Goal: Task Accomplishment & Management: Complete application form

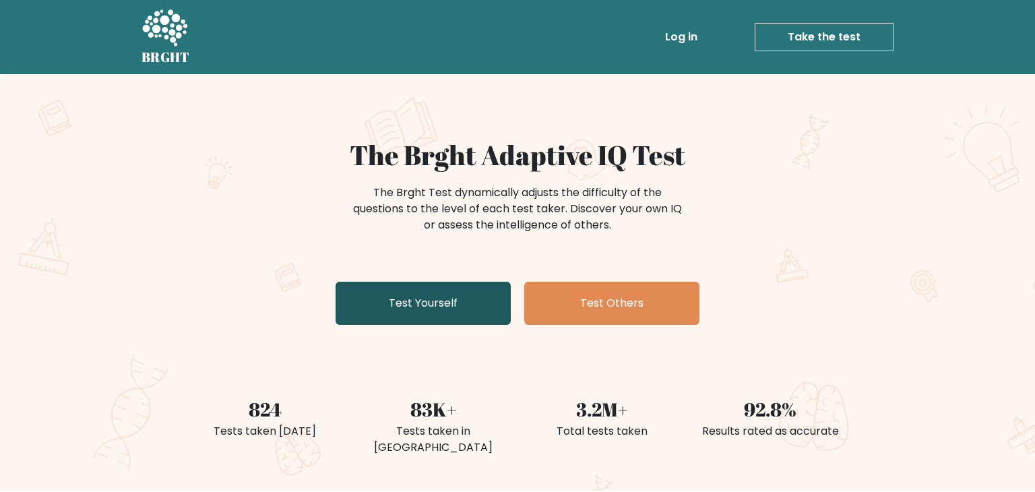
click at [482, 301] on link "Test Yourself" at bounding box center [423, 303] width 175 height 43
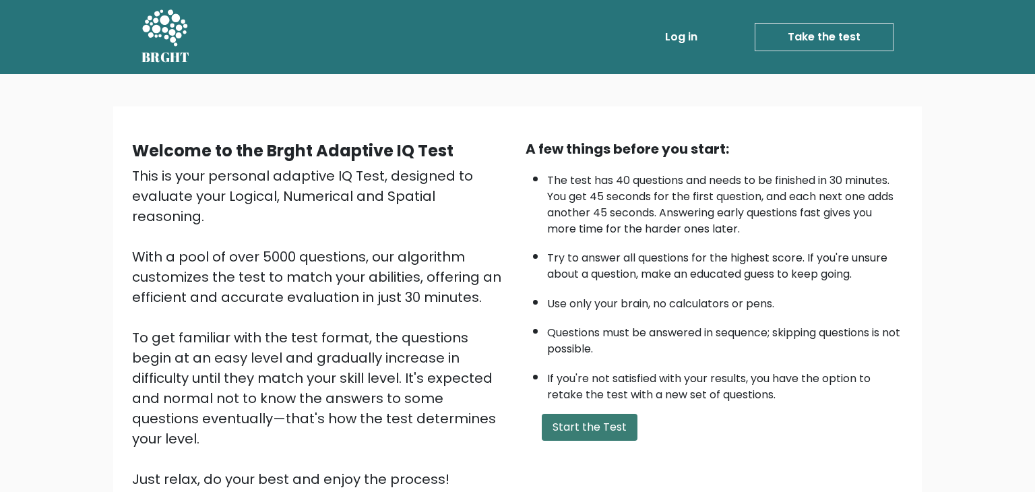
click at [594, 429] on button "Start the Test" at bounding box center [590, 427] width 96 height 27
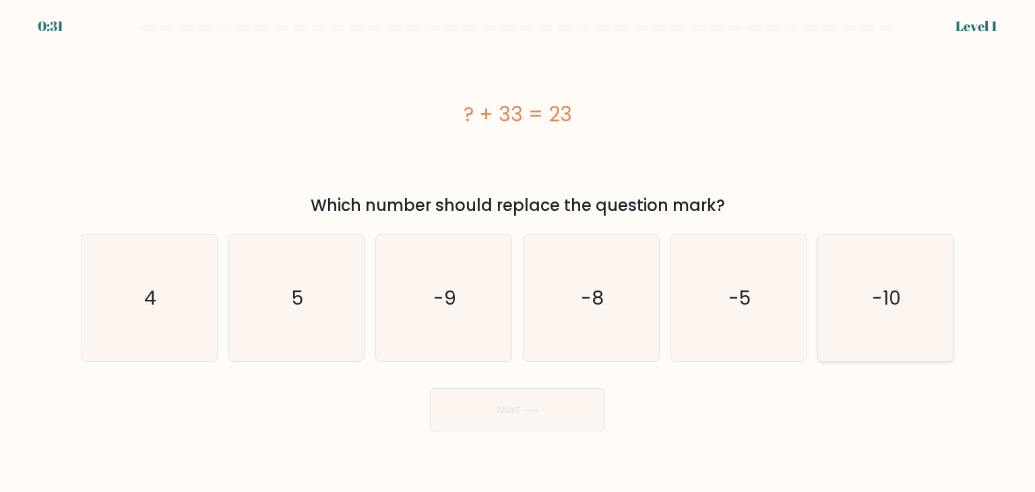
click at [891, 311] on icon "-10" at bounding box center [885, 297] width 127 height 127
click at [518, 253] on input "f. -10" at bounding box center [517, 249] width 1 height 7
radio input "true"
click at [553, 400] on button "Next" at bounding box center [517, 409] width 175 height 43
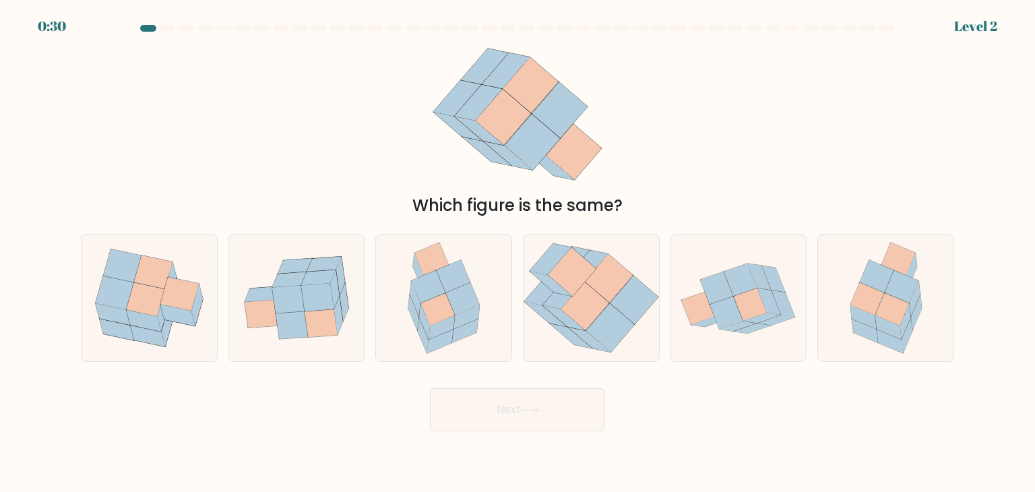
click at [553, 400] on button "Next" at bounding box center [517, 409] width 175 height 43
click at [910, 284] on icon at bounding box center [902, 286] width 34 height 32
click at [518, 253] on input "f." at bounding box center [517, 249] width 1 height 7
radio input "true"
click at [499, 409] on button "Next" at bounding box center [517, 409] width 175 height 43
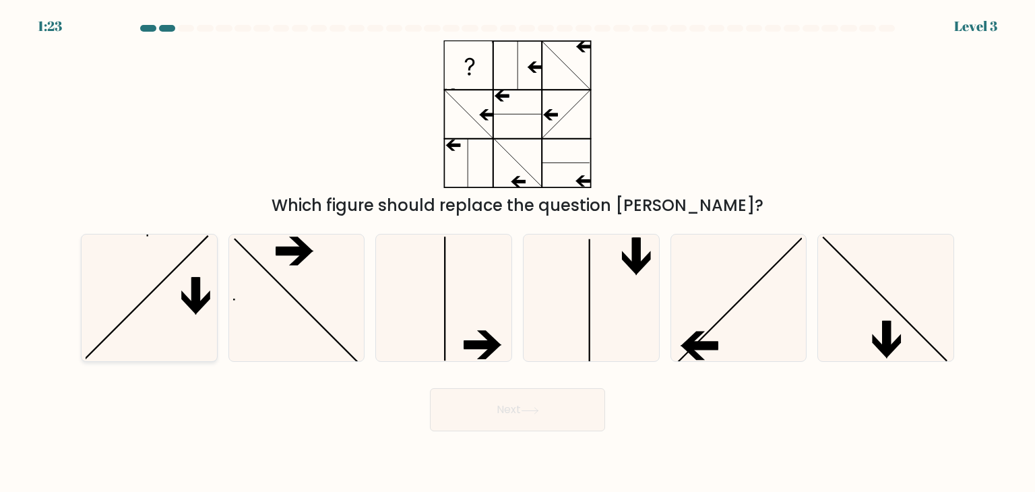
click at [191, 319] on icon at bounding box center [149, 297] width 127 height 127
click at [517, 253] on input "a." at bounding box center [517, 249] width 1 height 7
radio input "true"
click at [569, 404] on button "Next" at bounding box center [517, 409] width 175 height 43
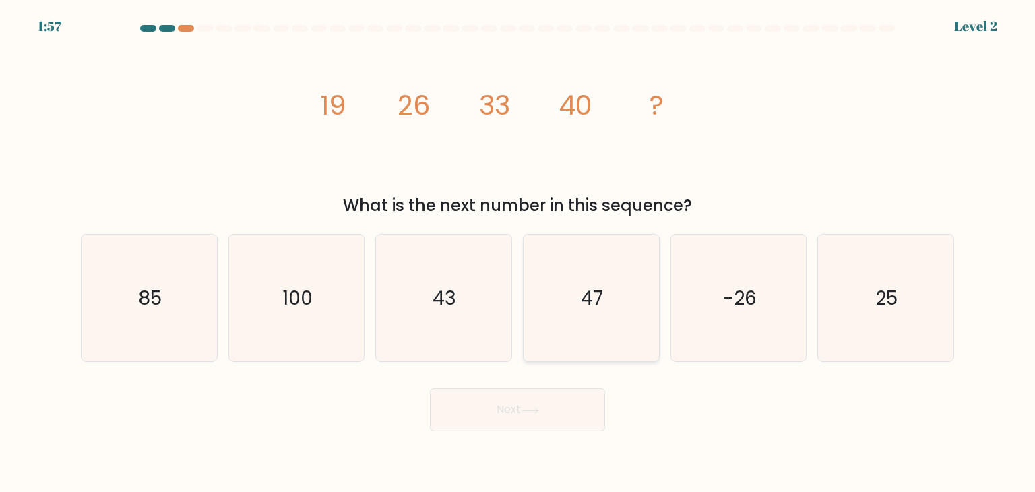
click at [588, 259] on icon "47" at bounding box center [591, 297] width 127 height 127
click at [518, 253] on input "d. 47" at bounding box center [517, 249] width 1 height 7
radio input "true"
click at [530, 404] on button "Next" at bounding box center [517, 409] width 175 height 43
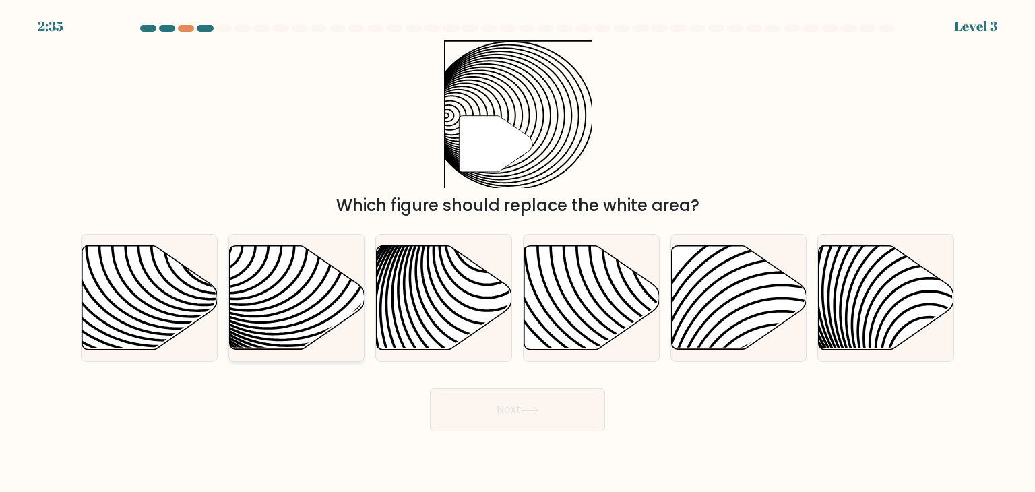
click at [350, 298] on icon at bounding box center [339, 244] width 273 height 273
click at [517, 253] on input "b." at bounding box center [517, 249] width 1 height 7
radio input "true"
click at [575, 402] on button "Next" at bounding box center [517, 409] width 175 height 43
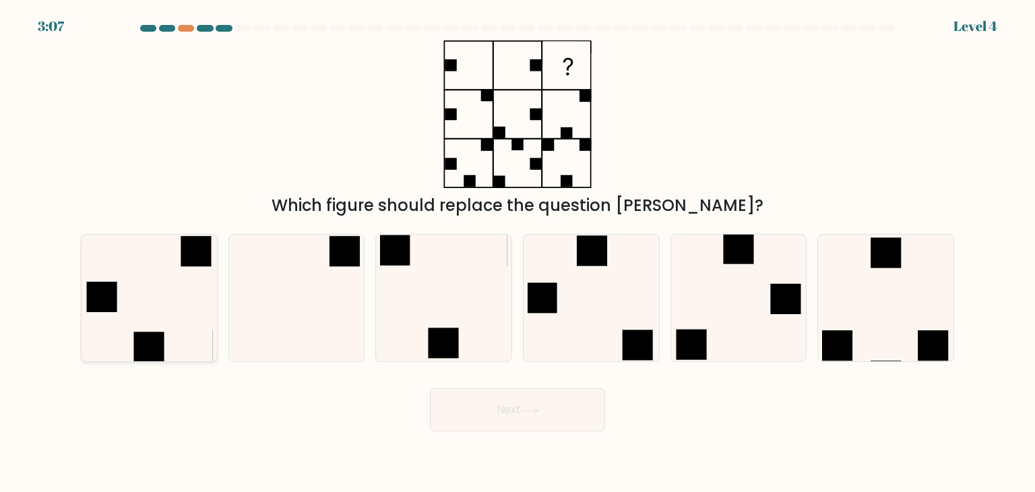
click at [157, 288] on icon at bounding box center [149, 297] width 127 height 127
click at [517, 253] on input "a." at bounding box center [517, 249] width 1 height 7
radio input "true"
click at [583, 399] on button "Next" at bounding box center [517, 409] width 175 height 43
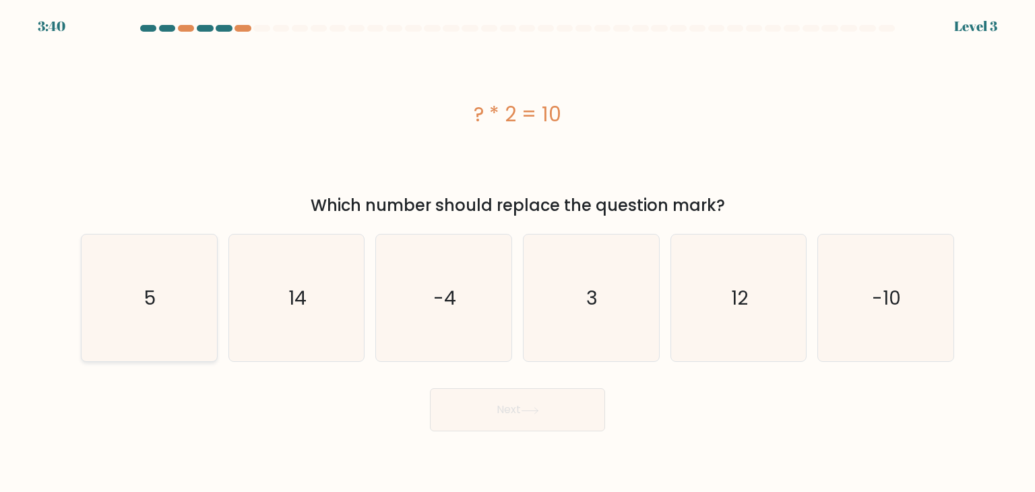
click at [148, 345] on icon "5" at bounding box center [149, 297] width 127 height 127
click at [517, 253] on input "a. 5" at bounding box center [517, 249] width 1 height 7
radio input "true"
click at [536, 417] on button "Next" at bounding box center [517, 409] width 175 height 43
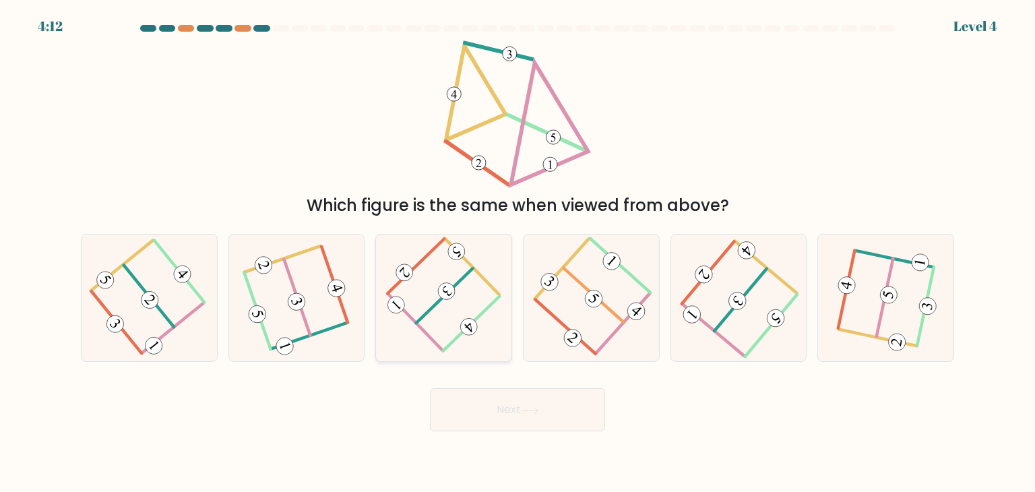
click at [443, 297] on 594 at bounding box center [447, 291] width 24 height 24
click at [517, 253] on input "c." at bounding box center [517, 249] width 1 height 7
radio input "true"
click at [492, 387] on div "Next" at bounding box center [517, 404] width 889 height 53
click at [497, 403] on button "Next" at bounding box center [517, 409] width 175 height 43
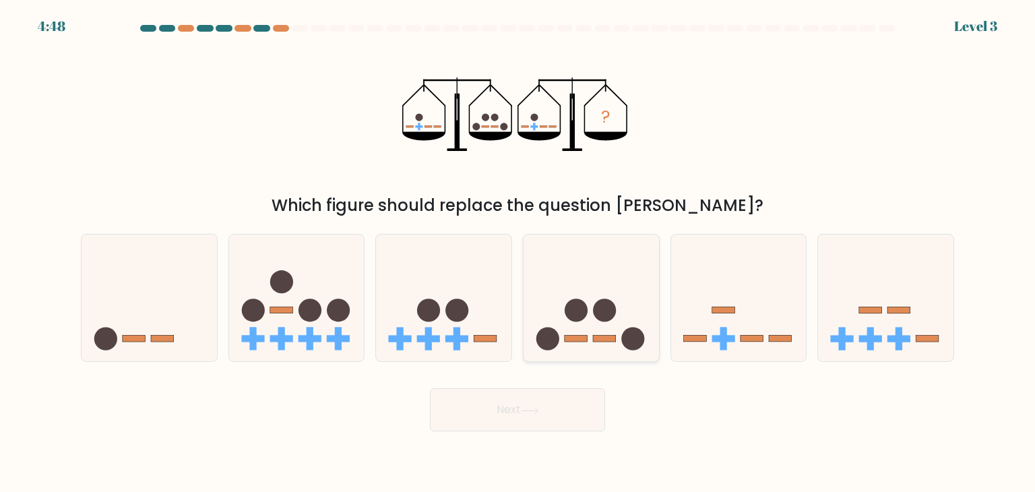
click at [558, 292] on icon at bounding box center [591, 298] width 135 height 112
click at [518, 253] on input "d." at bounding box center [517, 249] width 1 height 7
radio input "true"
click at [564, 433] on body "4:47 Level 3" at bounding box center [517, 246] width 1035 height 492
click at [548, 418] on button "Next" at bounding box center [517, 409] width 175 height 43
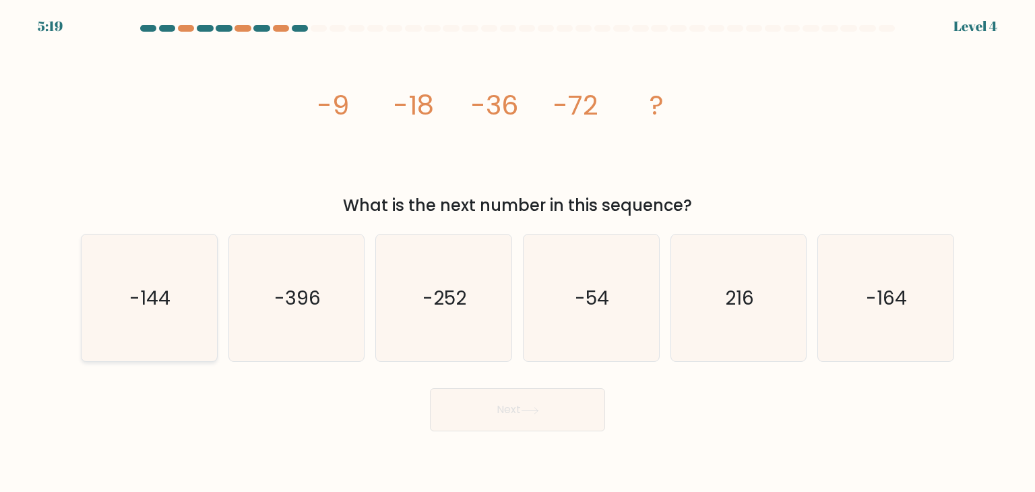
click at [148, 307] on text "-144" at bounding box center [150, 297] width 41 height 27
click at [517, 253] on input "a. -144" at bounding box center [517, 249] width 1 height 7
radio input "true"
click at [513, 423] on button "Next" at bounding box center [517, 409] width 175 height 43
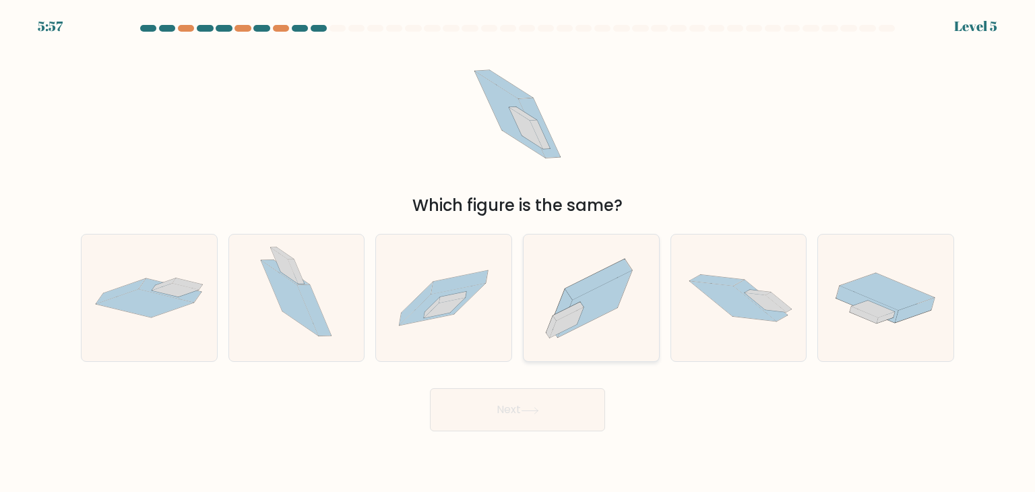
click at [600, 278] on icon at bounding box center [598, 279] width 67 height 40
click at [518, 253] on input "d." at bounding box center [517, 249] width 1 height 7
radio input "true"
click at [600, 280] on icon at bounding box center [598, 279] width 66 height 40
click at [518, 253] on input "d." at bounding box center [517, 249] width 1 height 7
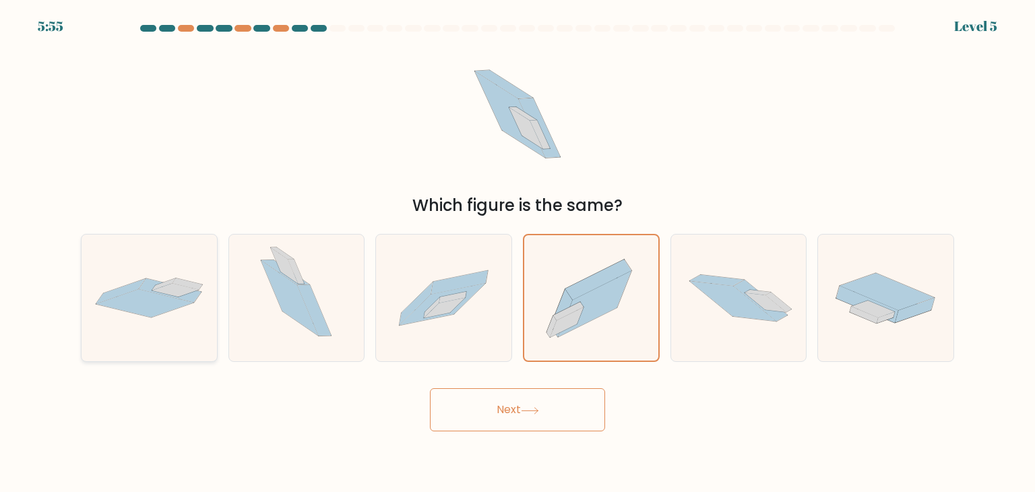
click at [193, 263] on div at bounding box center [149, 298] width 137 height 128
click at [517, 253] on input "a." at bounding box center [517, 249] width 1 height 7
radio input "true"
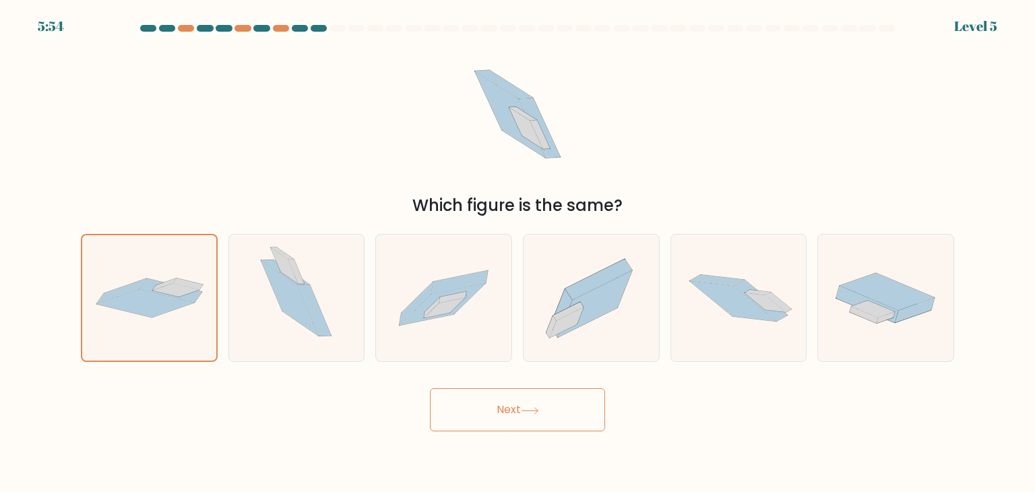
click at [558, 398] on button "Next" at bounding box center [517, 409] width 175 height 43
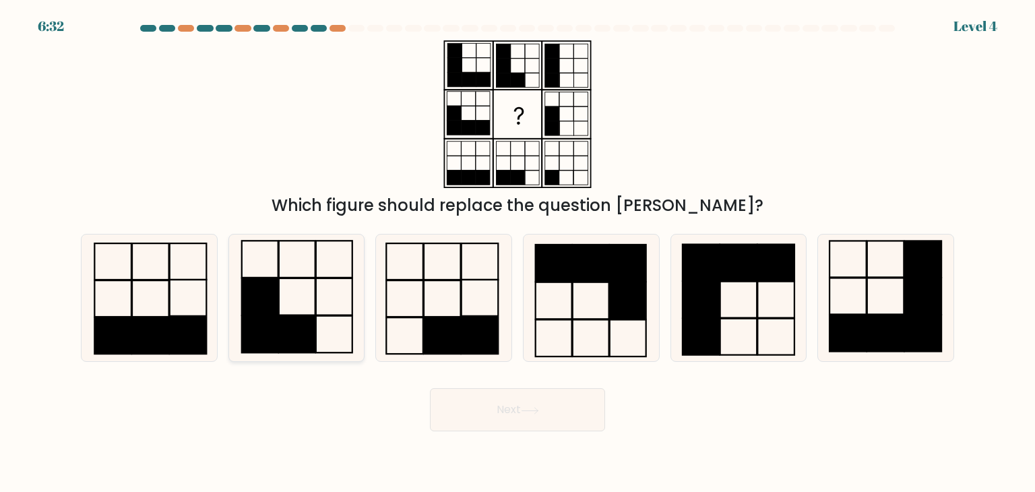
click at [294, 309] on icon at bounding box center [296, 297] width 127 height 127
click at [517, 253] on input "b." at bounding box center [517, 249] width 1 height 7
radio input "true"
click at [515, 410] on button "Next" at bounding box center [517, 409] width 175 height 43
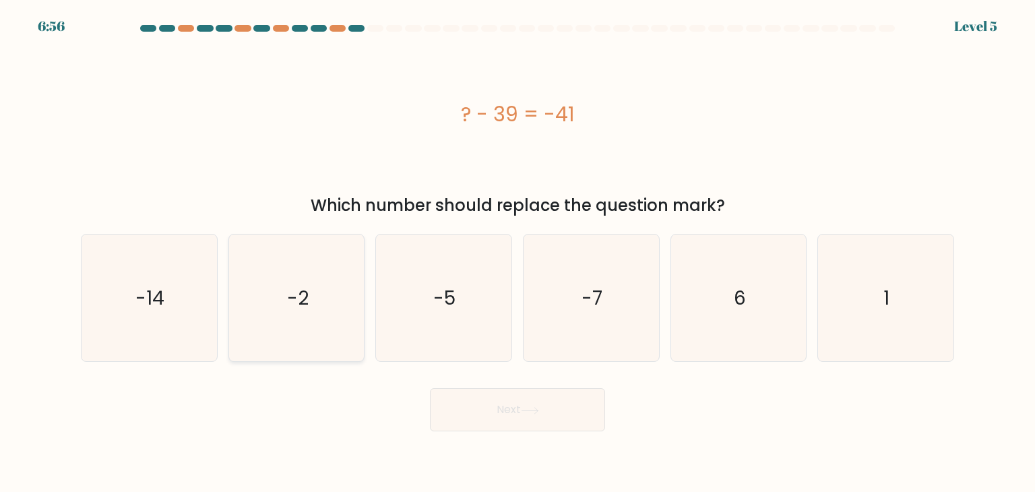
click at [317, 326] on icon "-2" at bounding box center [296, 297] width 127 height 127
click at [517, 253] on input "b. -2" at bounding box center [517, 249] width 1 height 7
radio input "true"
click at [447, 394] on button "Next" at bounding box center [517, 409] width 175 height 43
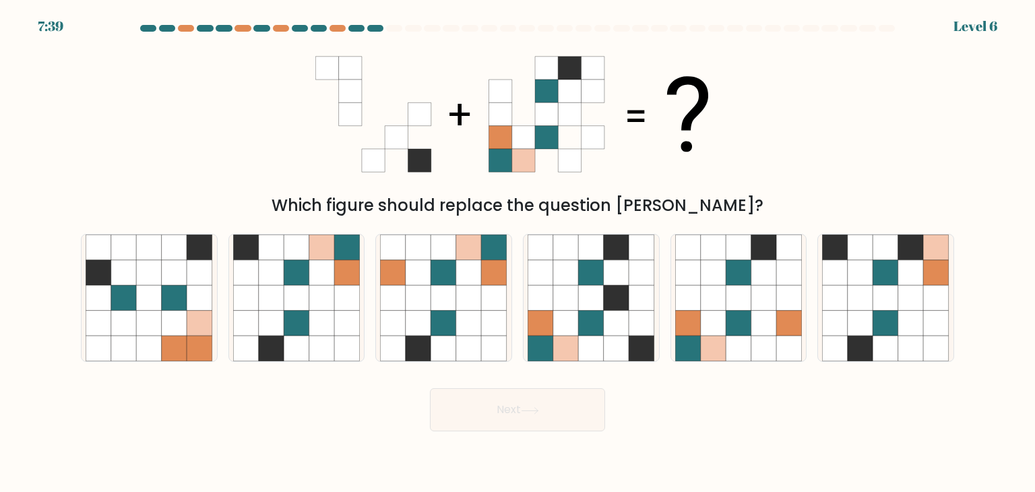
click at [452, 379] on div "Next" at bounding box center [517, 404] width 889 height 53
click at [433, 359] on icon at bounding box center [444, 349] width 26 height 26
click at [517, 253] on input "c." at bounding box center [517, 249] width 1 height 7
radio input "true"
click at [473, 418] on button "Next" at bounding box center [517, 409] width 175 height 43
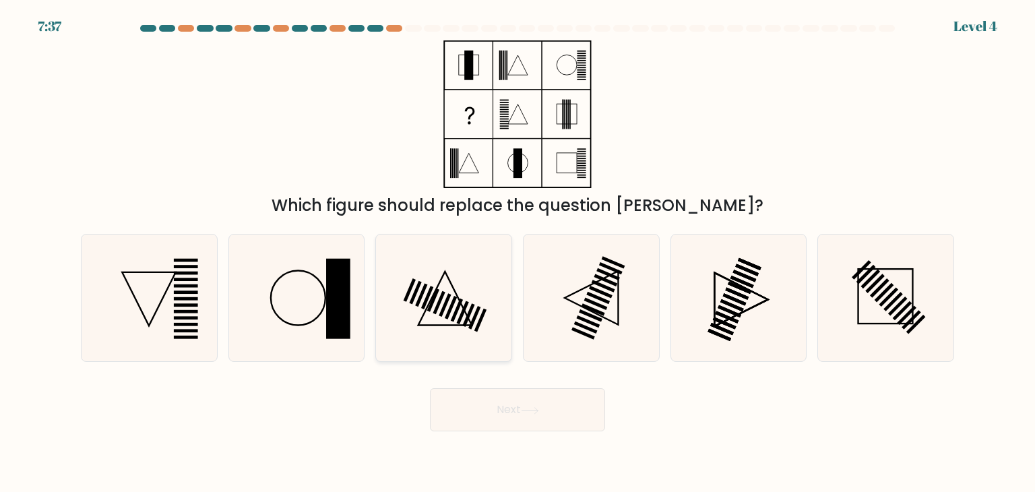
click at [400, 242] on icon at bounding box center [443, 297] width 127 height 127
click at [517, 246] on input "c." at bounding box center [517, 249] width 1 height 7
radio input "true"
click at [462, 408] on button "Next" at bounding box center [517, 409] width 175 height 43
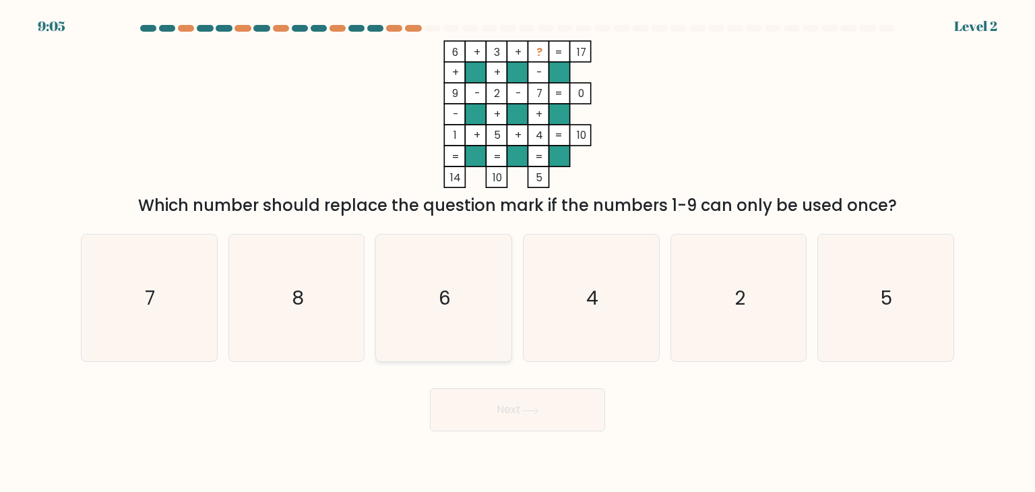
click at [476, 313] on icon "6" at bounding box center [443, 297] width 127 height 127
click at [517, 253] on input "c. 6" at bounding box center [517, 249] width 1 height 7
radio input "true"
click at [505, 377] on form at bounding box center [517, 228] width 1035 height 406
click at [501, 399] on button "Next" at bounding box center [517, 409] width 175 height 43
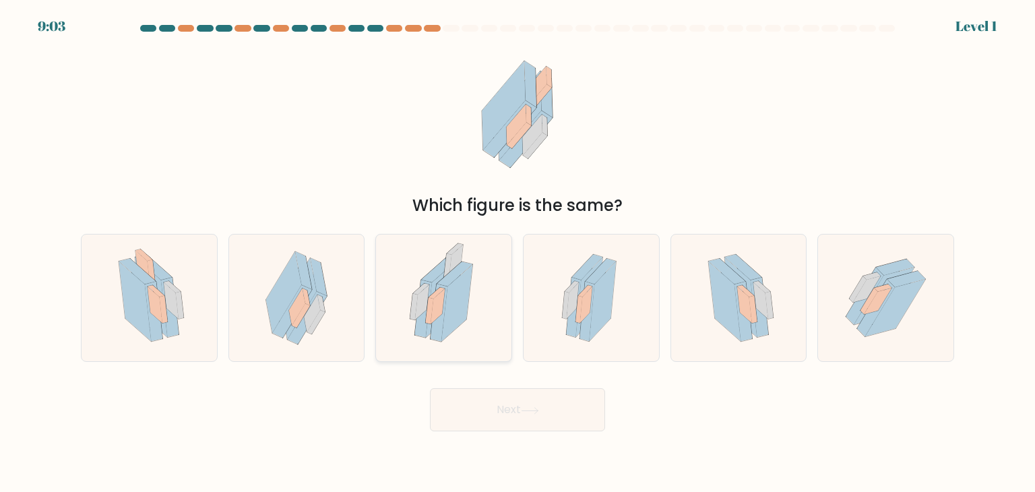
click at [463, 316] on icon at bounding box center [456, 303] width 31 height 77
click at [517, 253] on input "c." at bounding box center [517, 249] width 1 height 7
radio input "true"
click at [509, 416] on button "Next" at bounding box center [517, 409] width 175 height 43
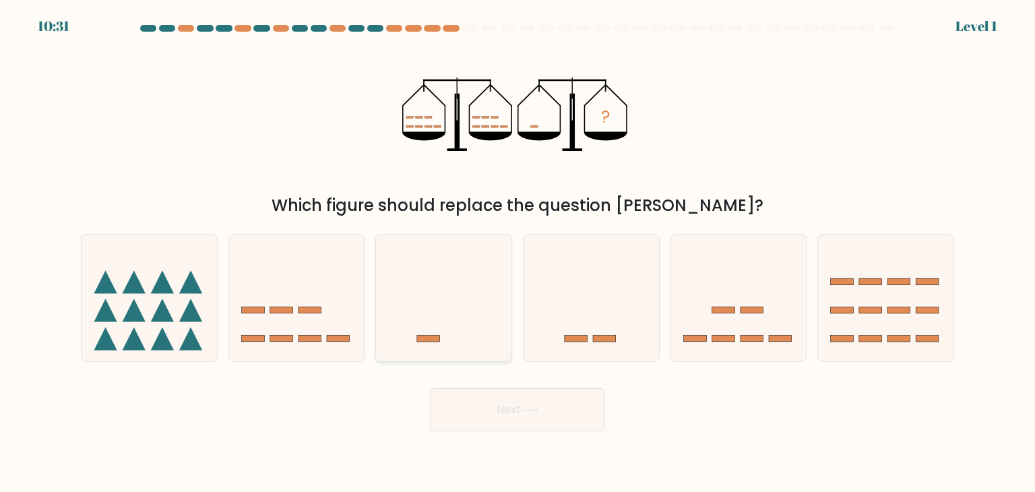
click at [472, 335] on icon at bounding box center [443, 298] width 135 height 112
click at [517, 253] on input "c." at bounding box center [517, 249] width 1 height 7
radio input "true"
click at [509, 400] on button "Next" at bounding box center [517, 409] width 175 height 43
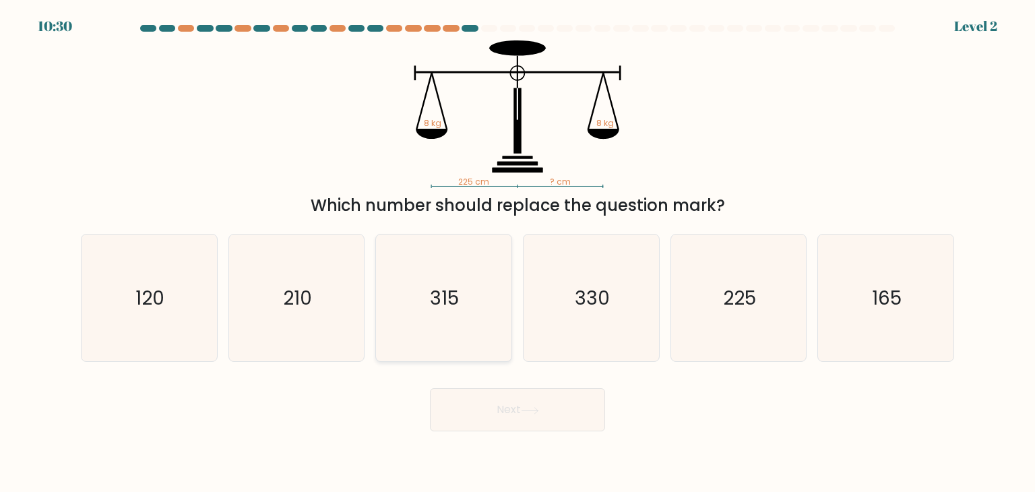
click at [445, 301] on text "315" at bounding box center [445, 297] width 29 height 27
click at [517, 253] on input "c. 315" at bounding box center [517, 249] width 1 height 7
radio input "true"
click at [497, 396] on button "Next" at bounding box center [517, 409] width 175 height 43
